Goal: Task Accomplishment & Management: Manage account settings

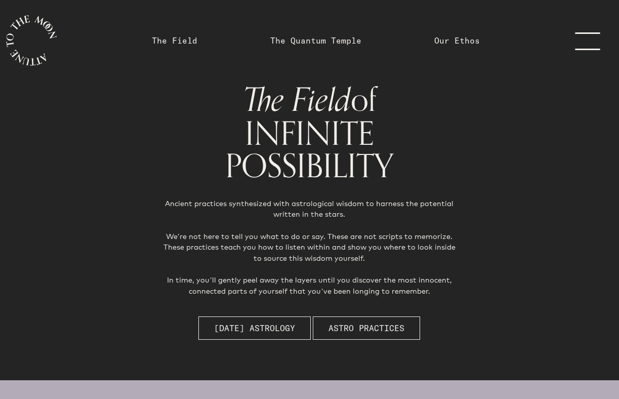
click at [593, 44] on link "menu" at bounding box center [593, 40] width 51 height 81
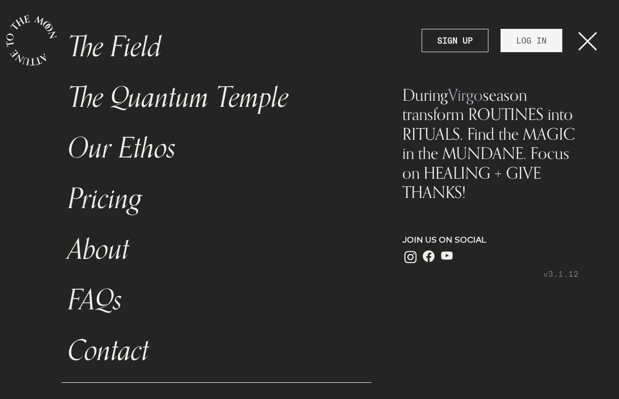
scroll to position [59, 0]
click at [540, 52] on link "LOG IN" at bounding box center [532, 40] width 62 height 23
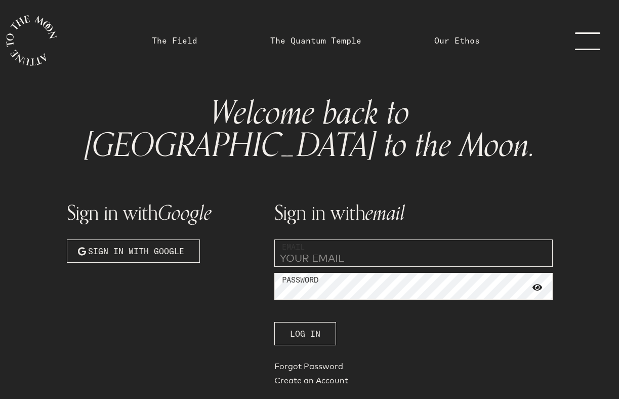
click at [360, 239] on input "email" at bounding box center [413, 252] width 278 height 27
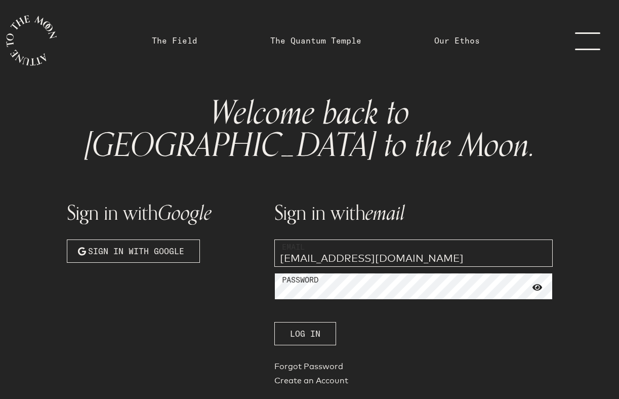
click at [274, 322] on button "Log In" at bounding box center [305, 333] width 62 height 23
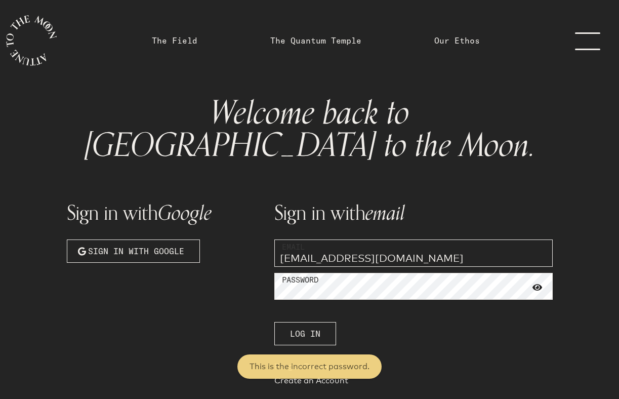
click at [360, 239] on input "[EMAIL_ADDRESS][DOMAIN_NAME]" at bounding box center [413, 252] width 278 height 27
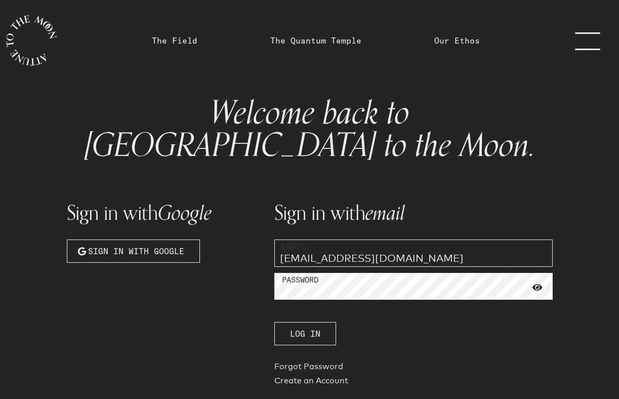
click at [274, 322] on button "Log In" at bounding box center [305, 333] width 62 height 23
click at [384, 239] on input "[EMAIL_ADDRESS][DOMAIN_NAME]" at bounding box center [413, 252] width 278 height 27
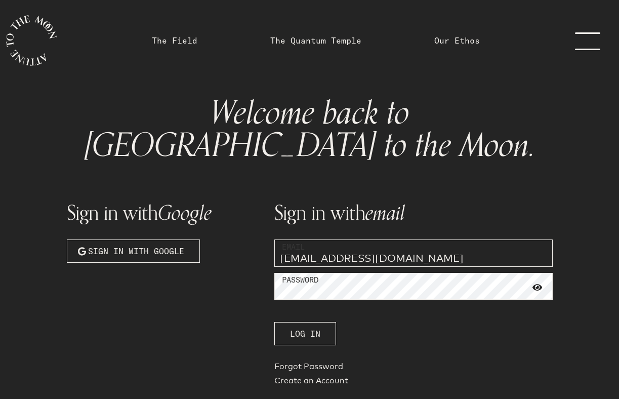
click at [384, 239] on input "[EMAIL_ADDRESS][DOMAIN_NAME]" at bounding box center [413, 252] width 278 height 27
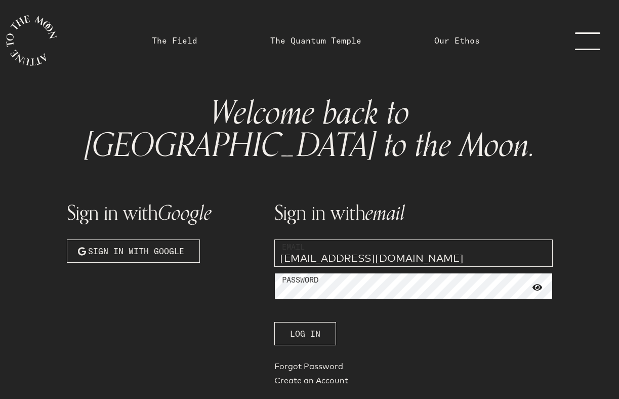
click at [274, 322] on button "Log In" at bounding box center [305, 333] width 62 height 23
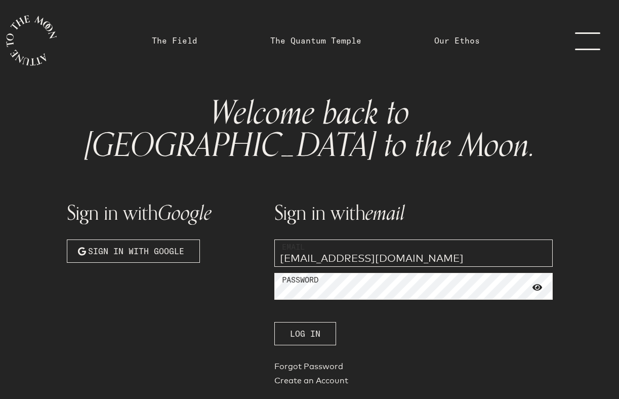
click at [384, 239] on input "[EMAIL_ADDRESS][DOMAIN_NAME]" at bounding box center [413, 252] width 278 height 27
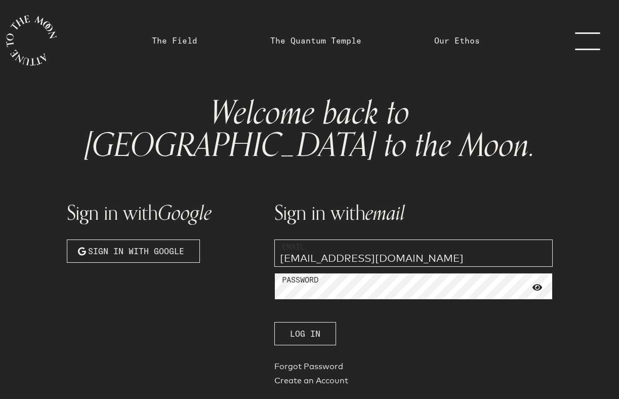
click at [274, 322] on button "Log In" at bounding box center [305, 333] width 62 height 23
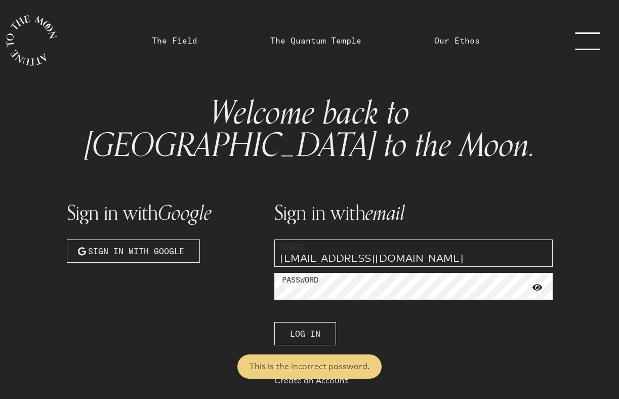
click at [376, 239] on input "[EMAIL_ADDRESS][DOMAIN_NAME]" at bounding box center [413, 252] width 278 height 27
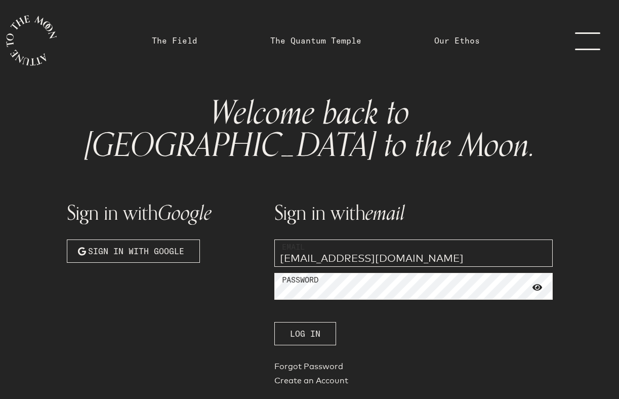
click at [274, 322] on button "Log In" at bounding box center [305, 333] width 62 height 23
click at [376, 239] on input "[EMAIL_ADDRESS][DOMAIN_NAME]" at bounding box center [413, 252] width 278 height 27
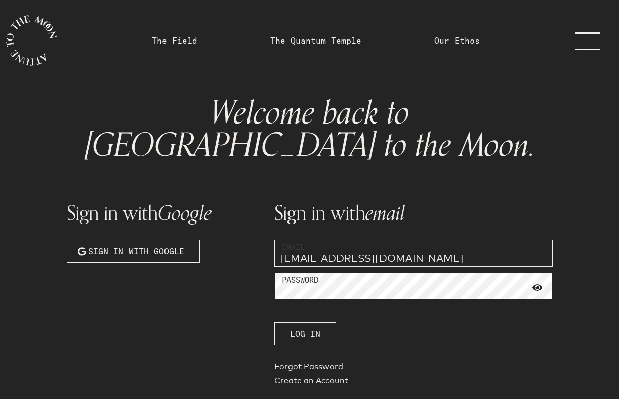
click at [274, 322] on button "Log In" at bounding box center [305, 333] width 62 height 23
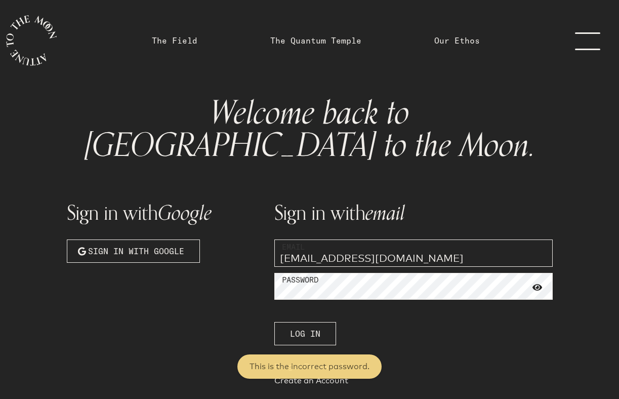
click at [294, 238] on div "Sign in with email Email [EMAIL_ADDRESS][DOMAIN_NAME] Password Log In Forgot Pa…" at bounding box center [413, 288] width 291 height 216
click at [293, 234] on div "Sign in with email Email [EMAIL_ADDRESS][DOMAIN_NAME] Password Log In Forgot Pa…" at bounding box center [413, 288] width 291 height 216
click at [293, 239] on input "[EMAIL_ADDRESS][DOMAIN_NAME]" at bounding box center [413, 252] width 278 height 27
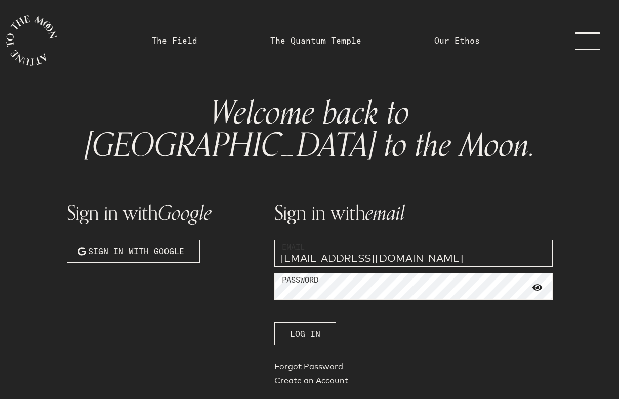
type input "[EMAIL_ADDRESS][DOMAIN_NAME]"
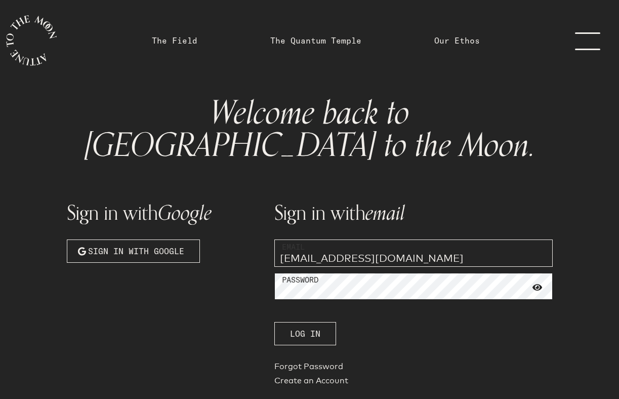
click at [274, 322] on button "Log In" at bounding box center [305, 333] width 62 height 23
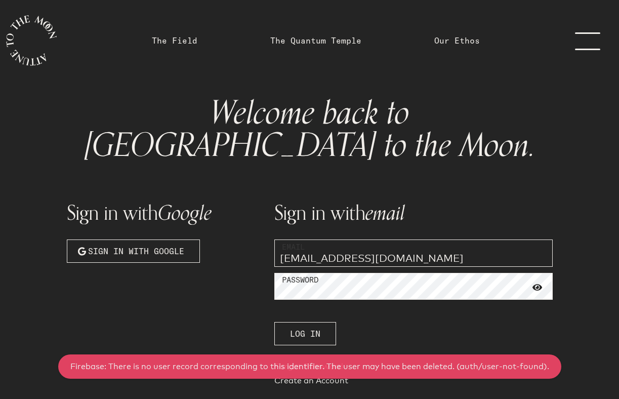
click at [301, 361] on link "Forgot Password" at bounding box center [413, 368] width 278 height 14
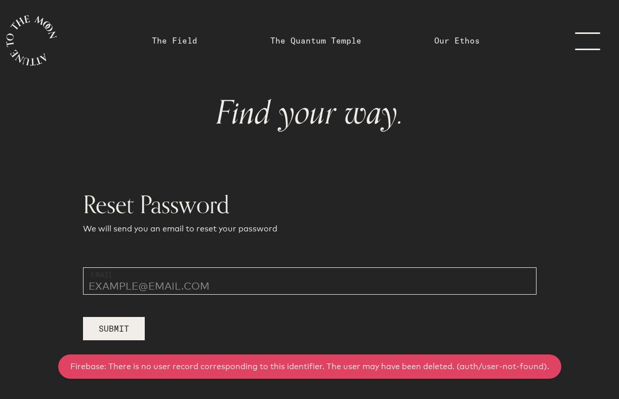
click at [257, 291] on input "email" at bounding box center [310, 280] width 454 height 27
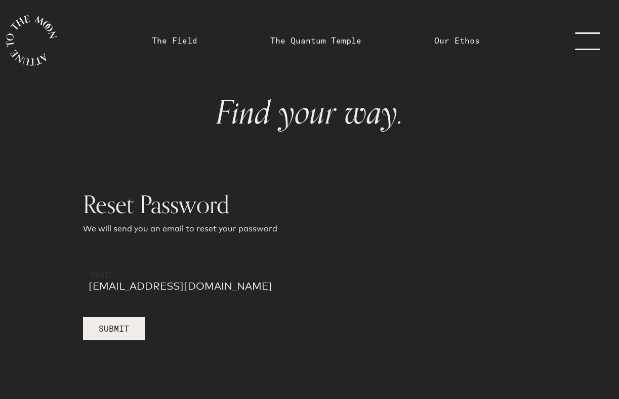
type input "[EMAIL_ADDRESS][DOMAIN_NAME]"
click at [83, 317] on button "Submit" at bounding box center [114, 328] width 62 height 23
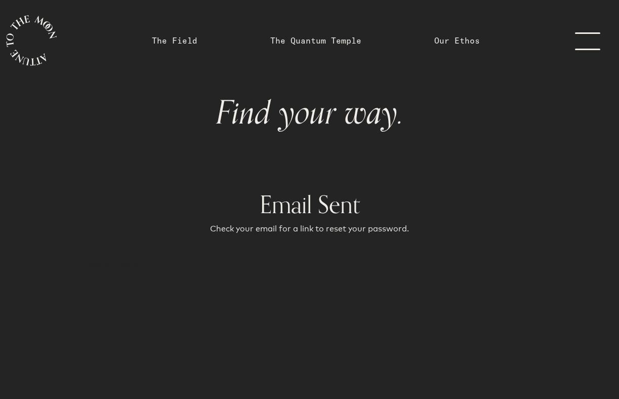
click at [569, 45] on link "menu" at bounding box center [593, 40] width 51 height 81
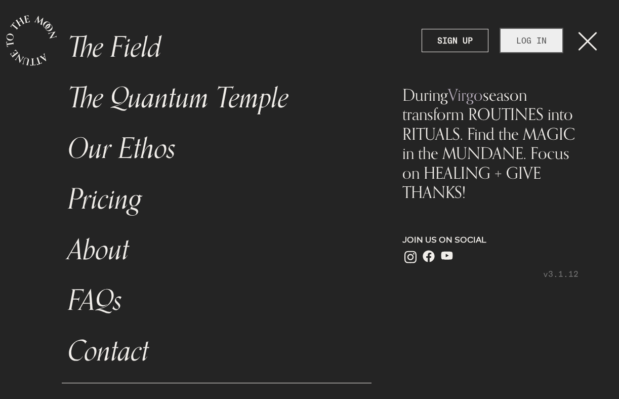
click at [513, 46] on link "LOG IN" at bounding box center [532, 40] width 62 height 23
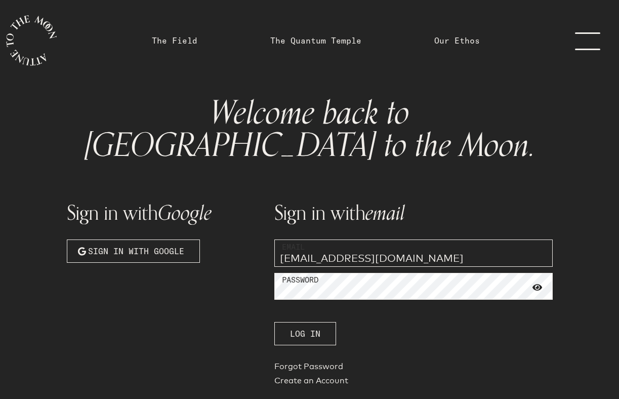
click at [375, 239] on input "[EMAIL_ADDRESS][DOMAIN_NAME]" at bounding box center [413, 252] width 278 height 27
type input "[EMAIL_ADDRESS][DOMAIN_NAME]"
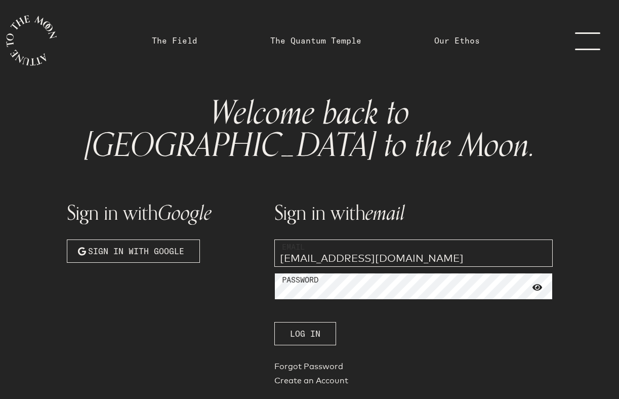
click at [274, 322] on button "Log In" at bounding box center [305, 333] width 62 height 23
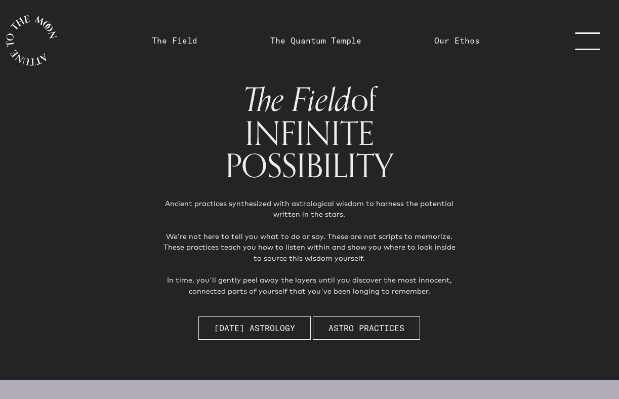
click at [584, 45] on link "menu" at bounding box center [593, 40] width 51 height 81
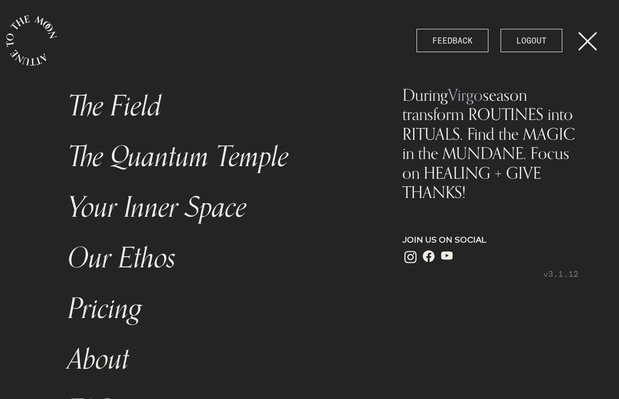
click at [596, 33] on link "menu" at bounding box center [593, 40] width 51 height 81
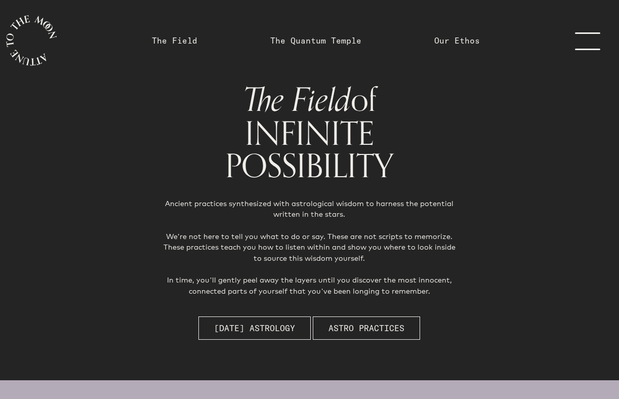
click at [49, 51] on icon "main navigation" at bounding box center [31, 40] width 51 height 51
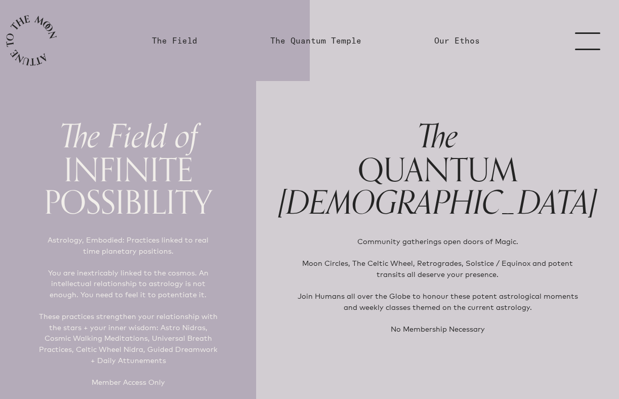
click at [607, 47] on link "menu" at bounding box center [593, 40] width 51 height 81
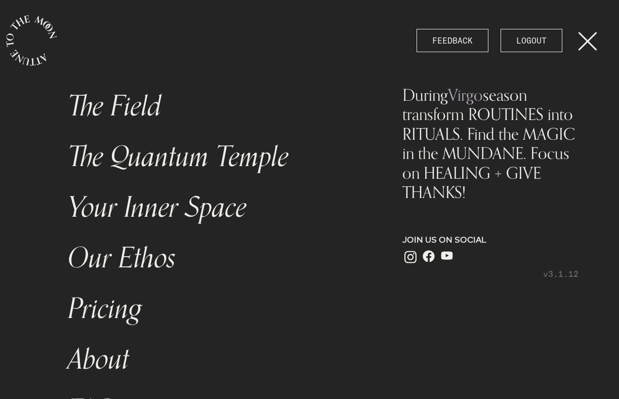
click at [583, 47] on link "menu" at bounding box center [593, 40] width 51 height 81
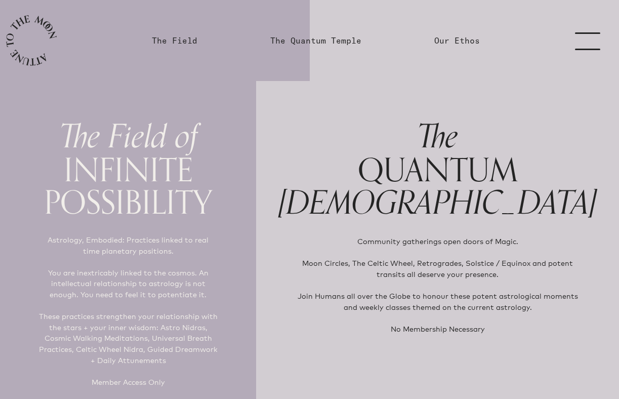
click at [583, 46] on link "menu" at bounding box center [593, 40] width 51 height 81
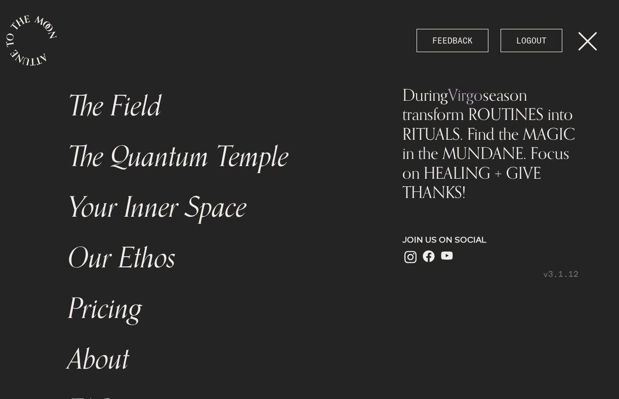
click at [42, 48] on icon "main navigation" at bounding box center [31, 40] width 51 height 51
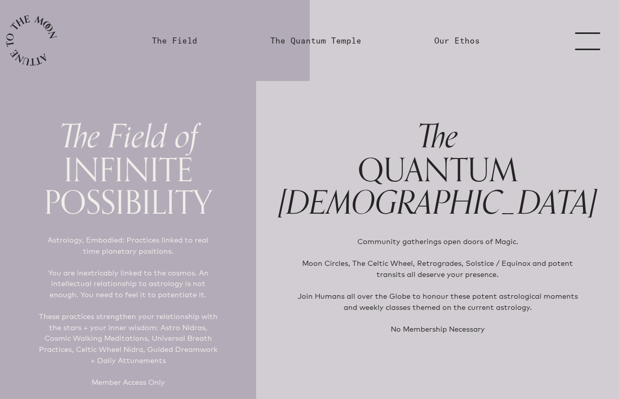
click at [42, 48] on icon "main navigation" at bounding box center [31, 40] width 51 height 51
click at [373, 242] on p "Community gatherings open doors of Magic. Moon Circles, The Celtic Wheel, Retro…" at bounding box center [438, 285] width 286 height 98
click at [591, 42] on link "menu" at bounding box center [593, 40] width 51 height 81
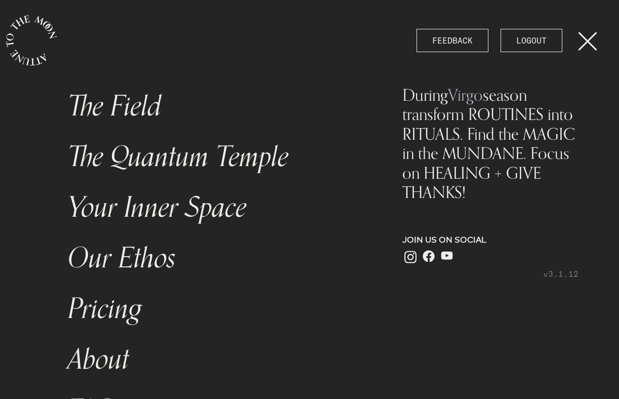
click at [225, 197] on link "Your Inner Space" at bounding box center [217, 207] width 310 height 51
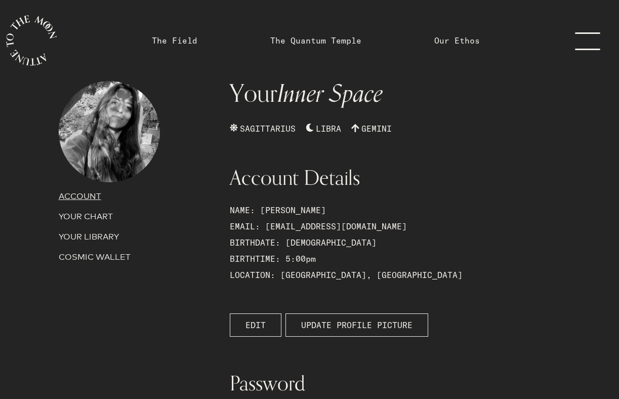
click at [92, 218] on p "YOUR CHART" at bounding box center [138, 217] width 159 height 12
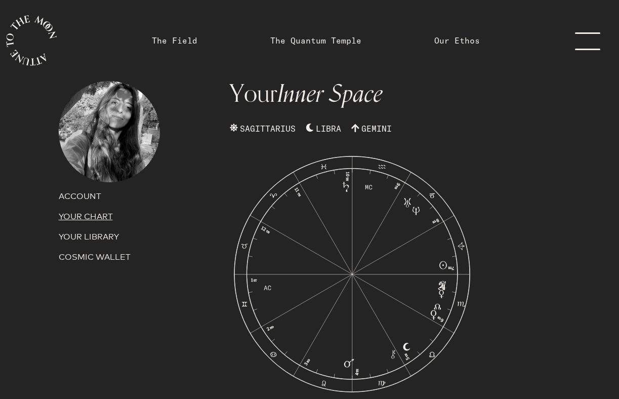
click at [403, 176] on icon "1 ST 2 ND 3 RD 4 TH 5 TH 6 TH 7 TH 8 TH 9 TH 10 TH 11 TH 12 TH" at bounding box center [352, 273] width 245 height 245
click at [384, 167] on icon at bounding box center [382, 167] width 8 height 4
click at [381, 168] on icon at bounding box center [382, 167] width 9 height 10
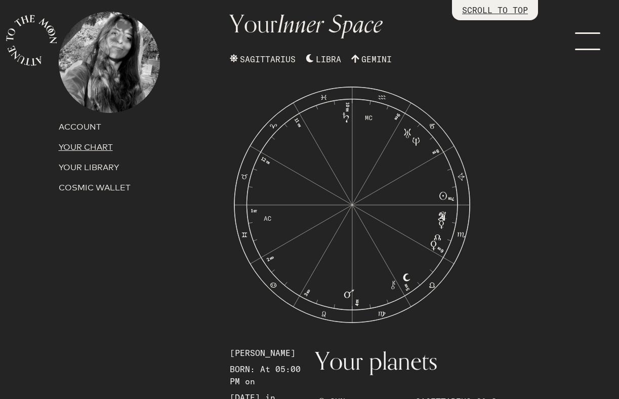
scroll to position [70, 0]
click at [381, 95] on icon at bounding box center [382, 97] width 9 height 10
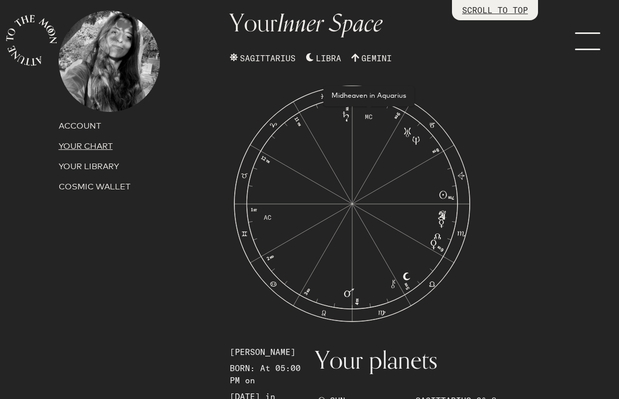
click at [371, 116] on icon at bounding box center [368, 116] width 13 height 13
click at [384, 95] on icon at bounding box center [382, 97] width 9 height 10
click at [384, 83] on div "Aquarius" at bounding box center [382, 77] width 46 height 20
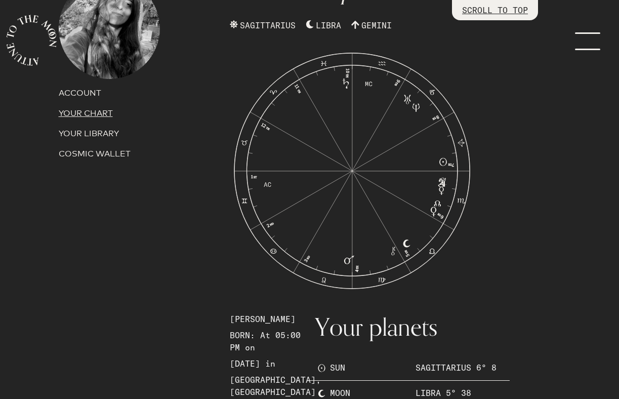
scroll to position [116, 0]
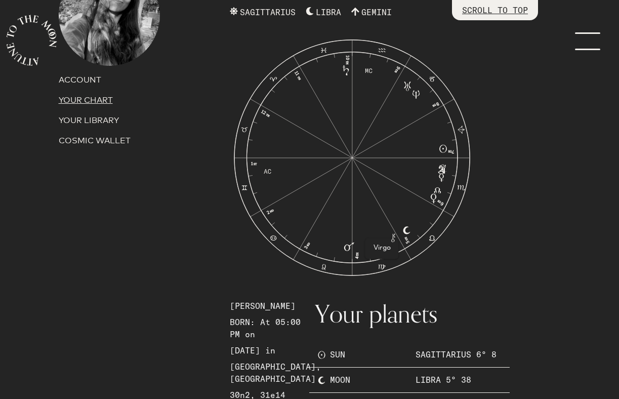
click at [382, 267] on icon at bounding box center [382, 267] width 9 height 10
click at [384, 51] on icon at bounding box center [382, 51] width 9 height 10
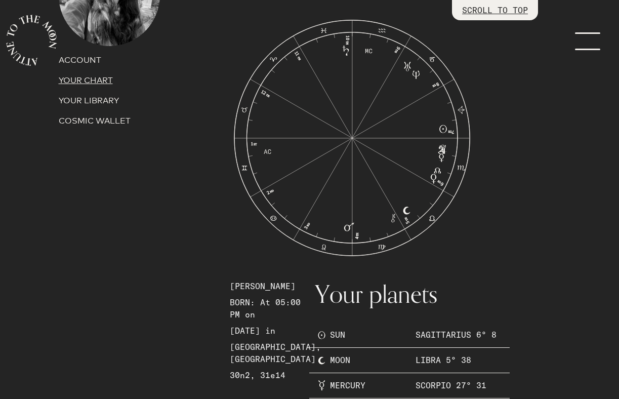
scroll to position [132, 0]
